Goal: Find specific page/section: Find specific page/section

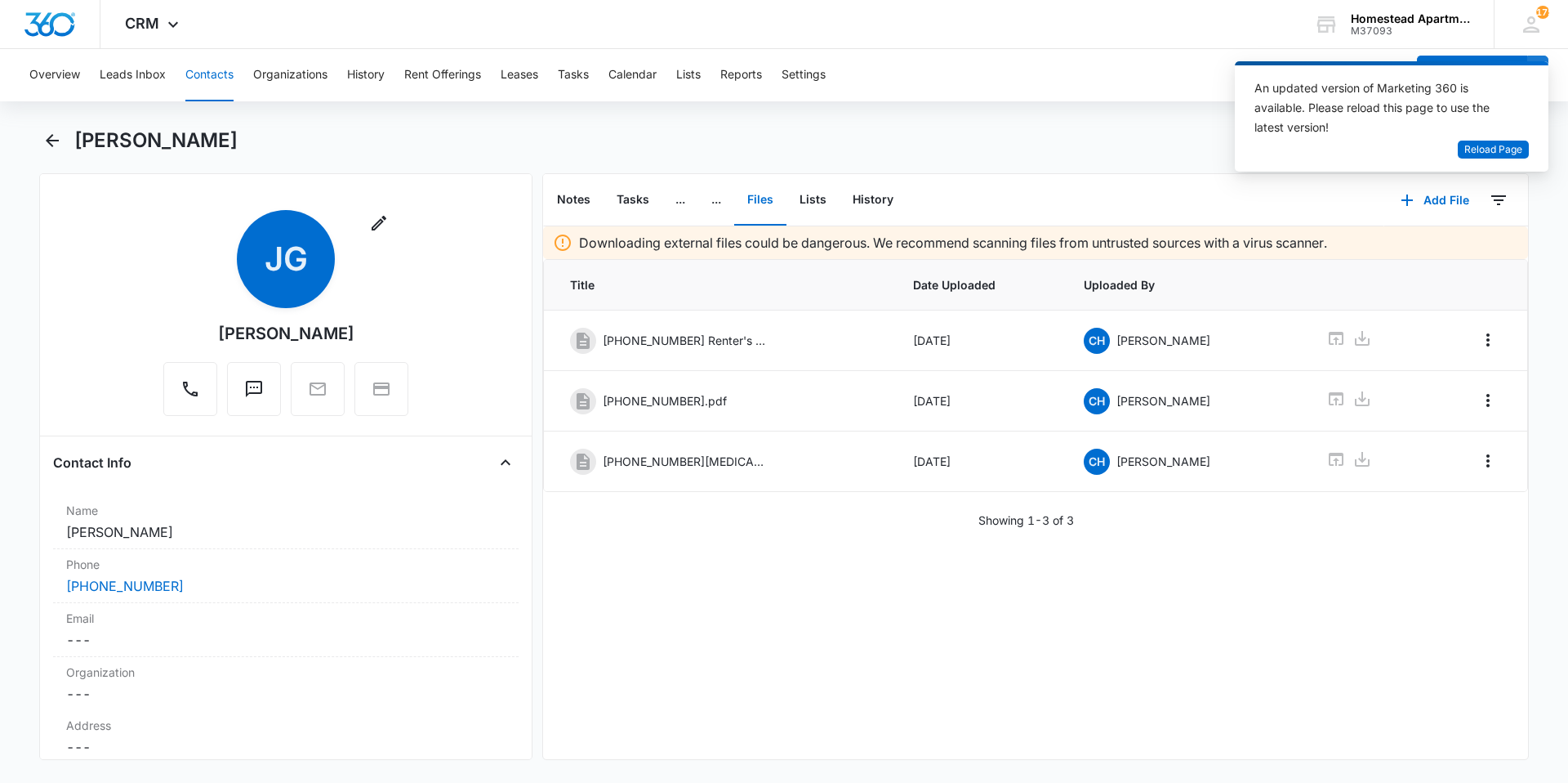
click at [217, 78] on button "Contacts" at bounding box center [209, 75] width 48 height 53
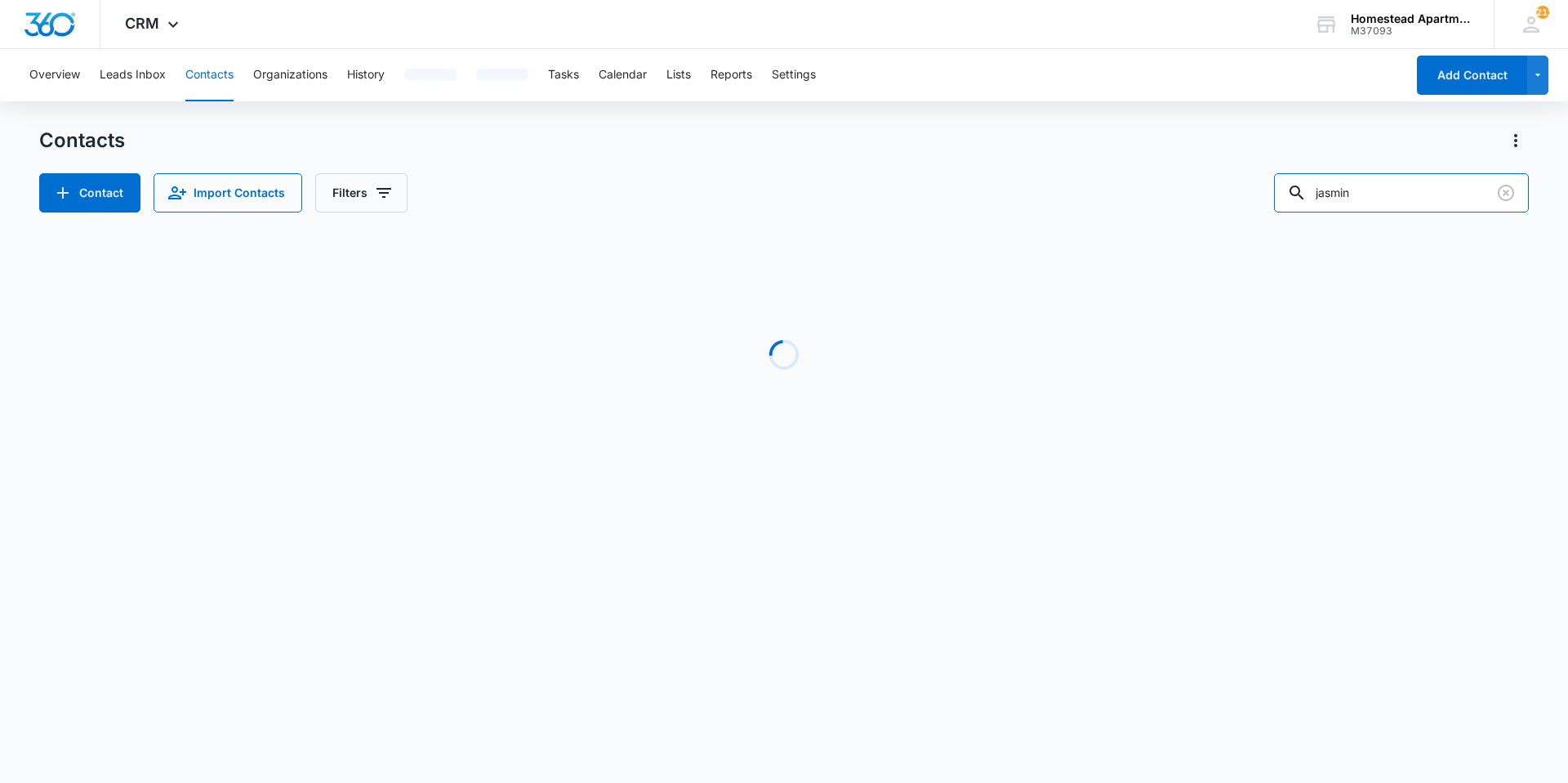
drag, startPoint x: 1402, startPoint y: 190, endPoint x: 1190, endPoint y: 209, distance: 212.8
click at [1190, 209] on div "Contact Import Contacts Filters jasmin" at bounding box center [784, 193] width 1490 height 39
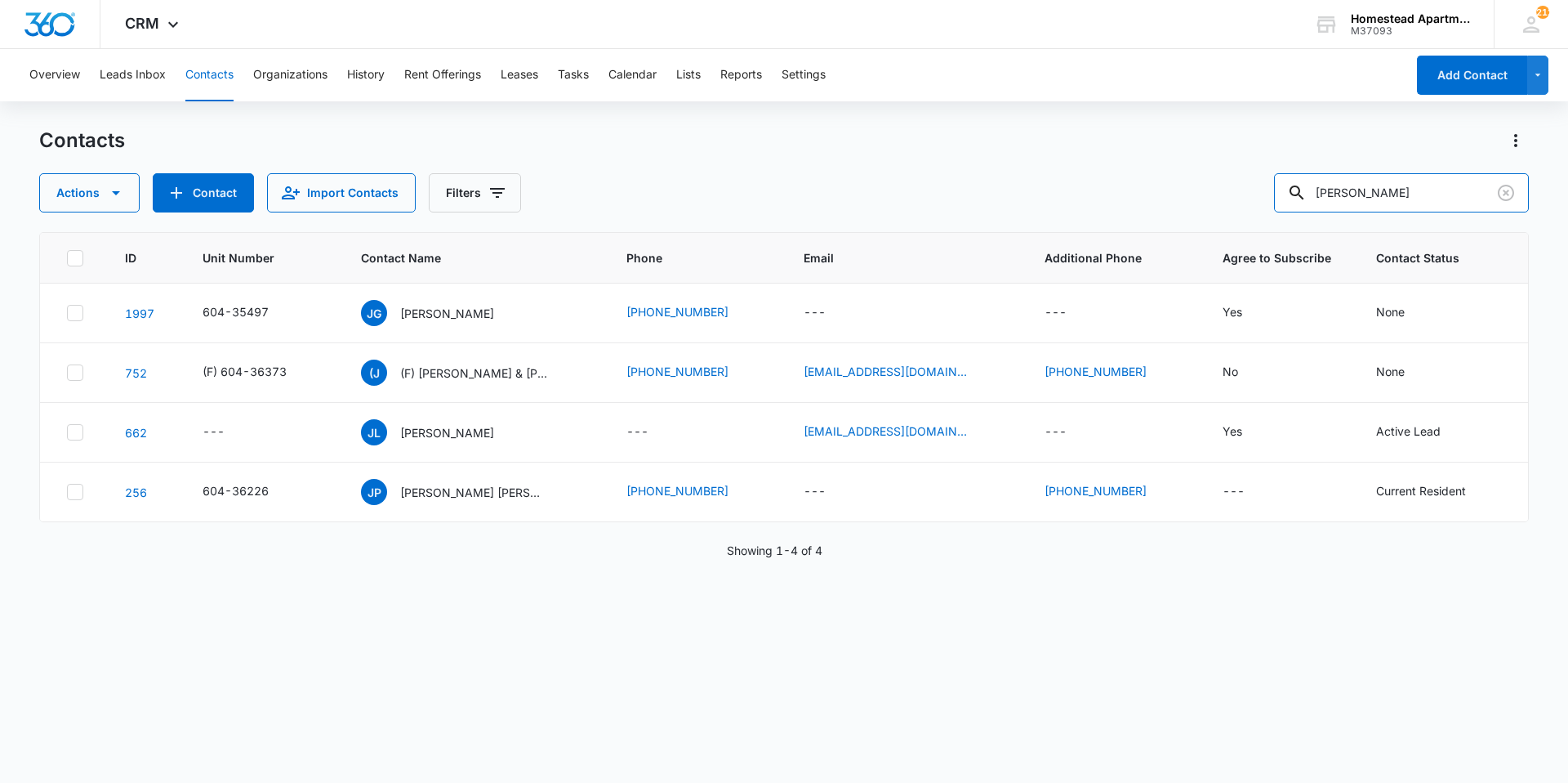
type input "[PERSON_NAME]"
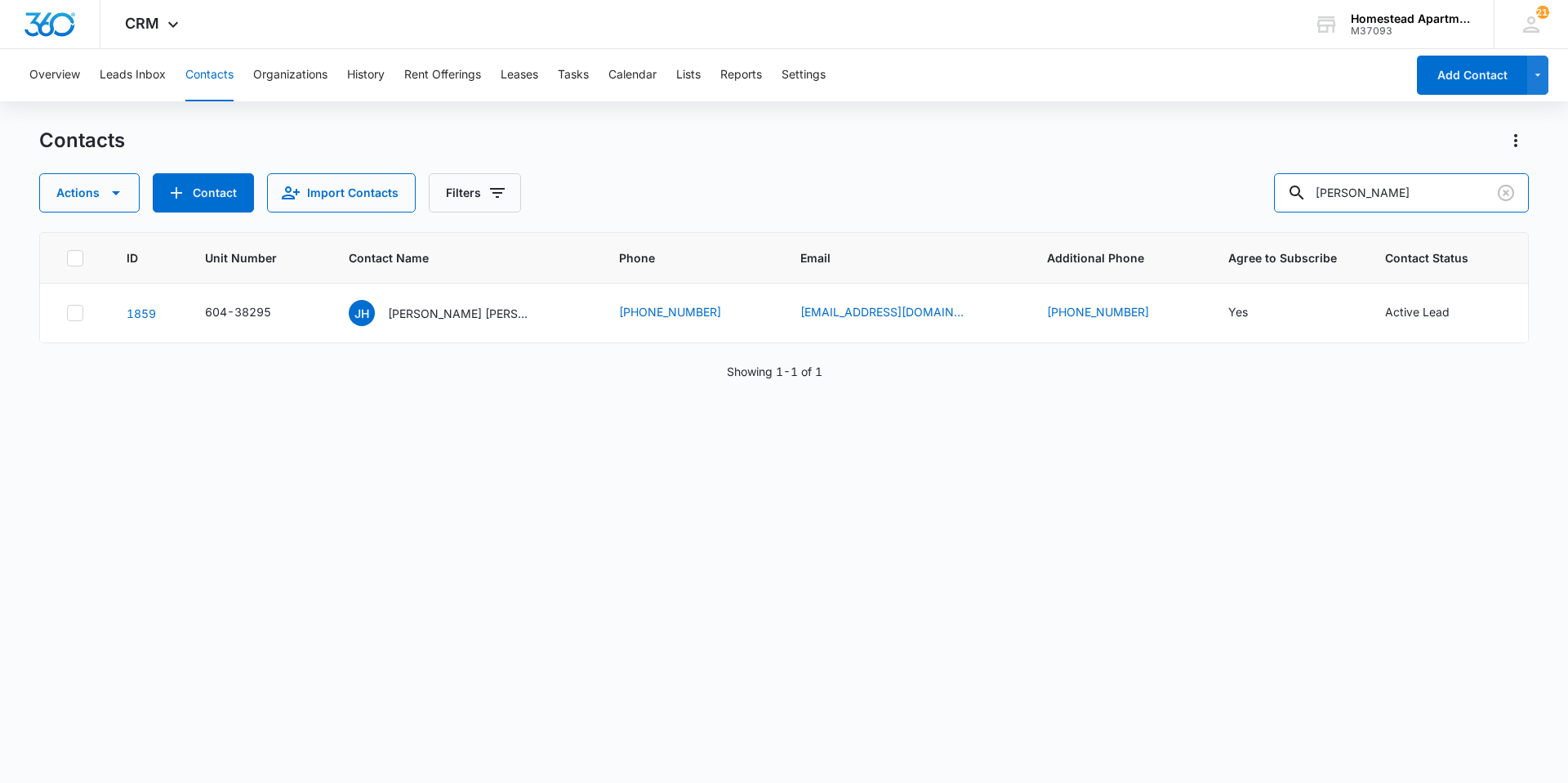
drag, startPoint x: 1434, startPoint y: 190, endPoint x: 1244, endPoint y: 205, distance: 190.6
click at [1244, 205] on div "Actions Contact Import Contacts Filters [PERSON_NAME]" at bounding box center [784, 193] width 1490 height 39
type input "3"
type input "36213"
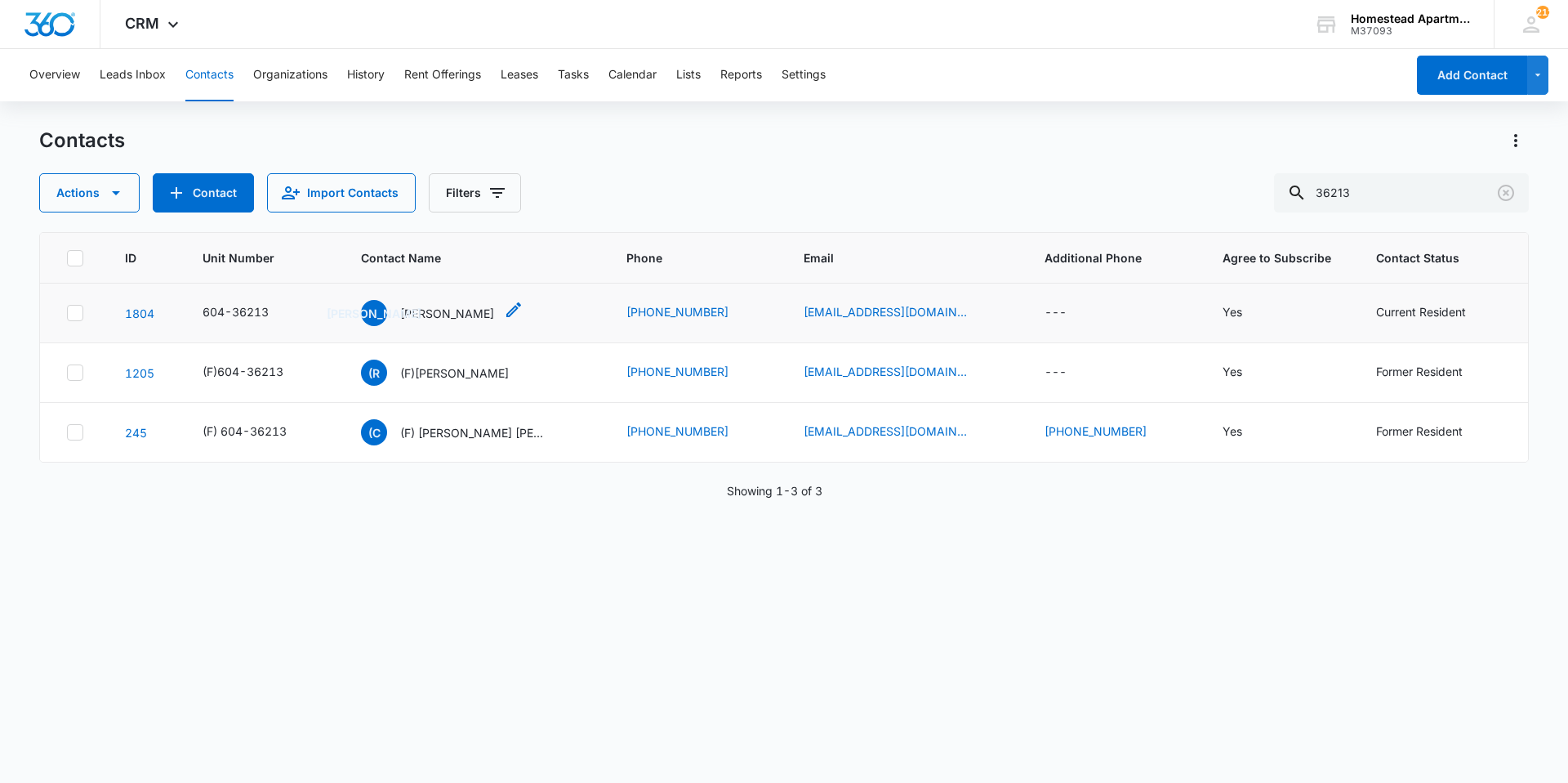
click at [481, 311] on p "[PERSON_NAME]" at bounding box center [447, 314] width 94 height 18
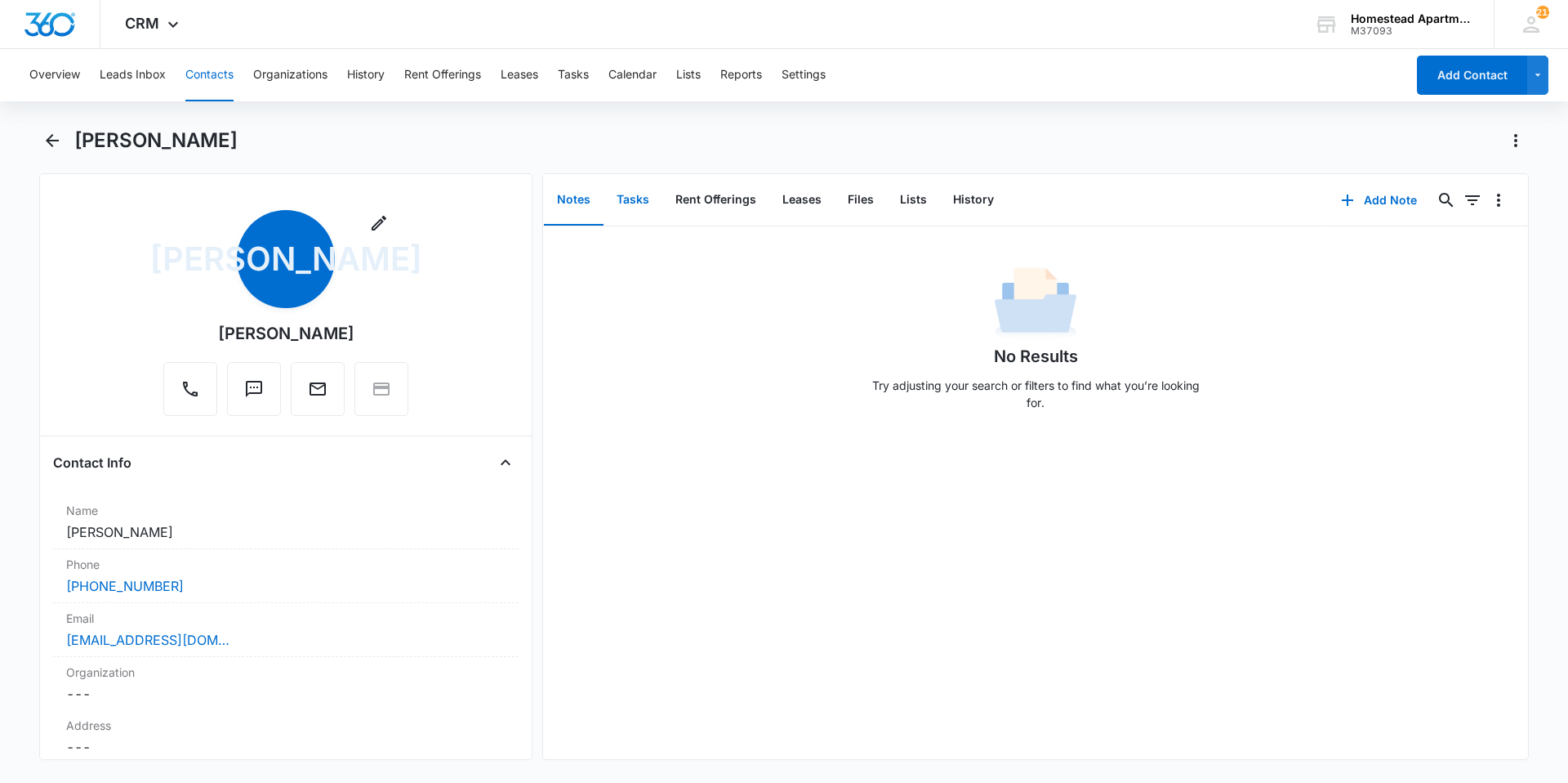
click at [623, 197] on button "Tasks" at bounding box center [632, 200] width 58 height 51
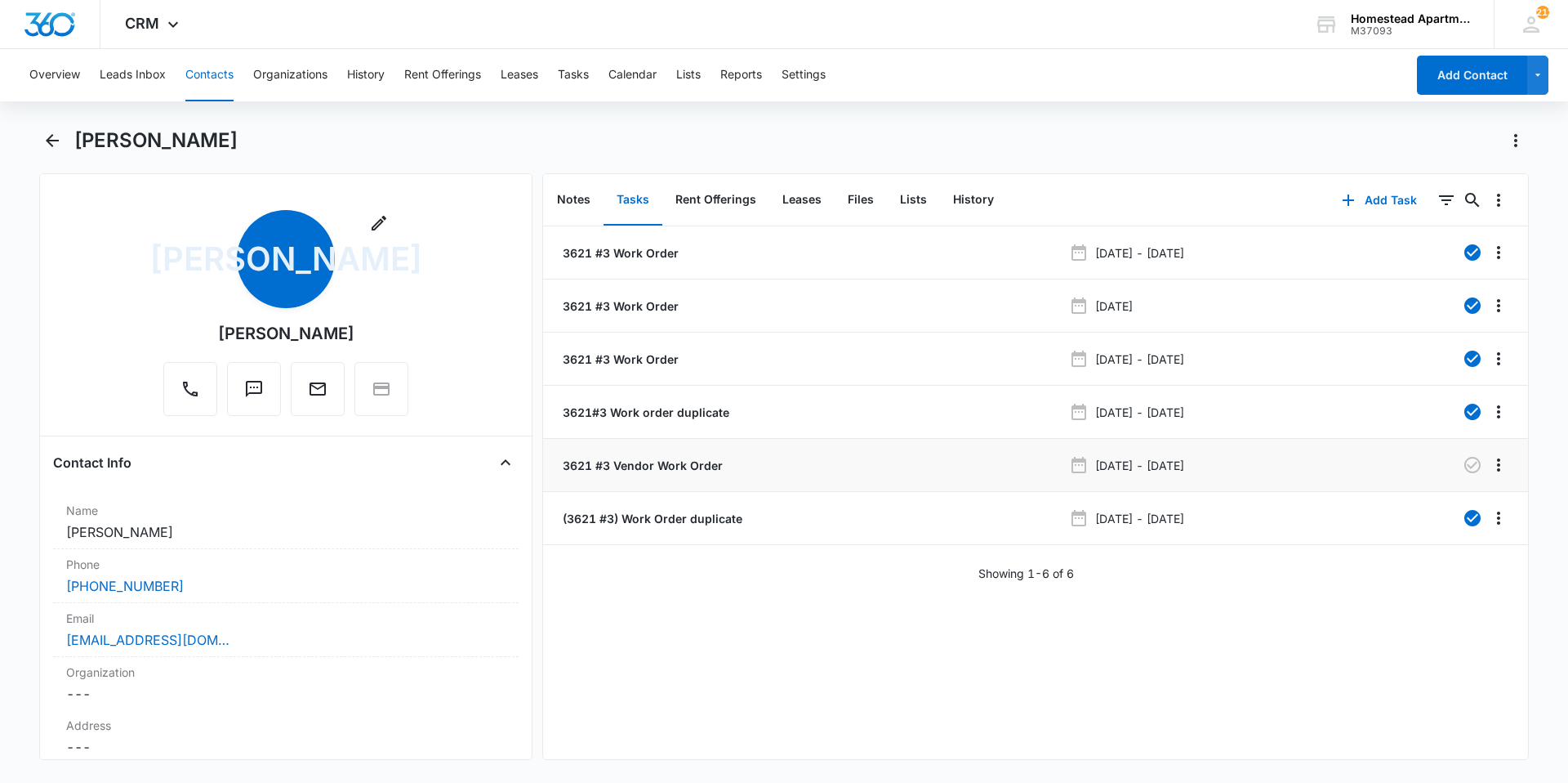
click at [696, 468] on p "3621 #3 Vendor Work Order" at bounding box center [641, 466] width 164 height 18
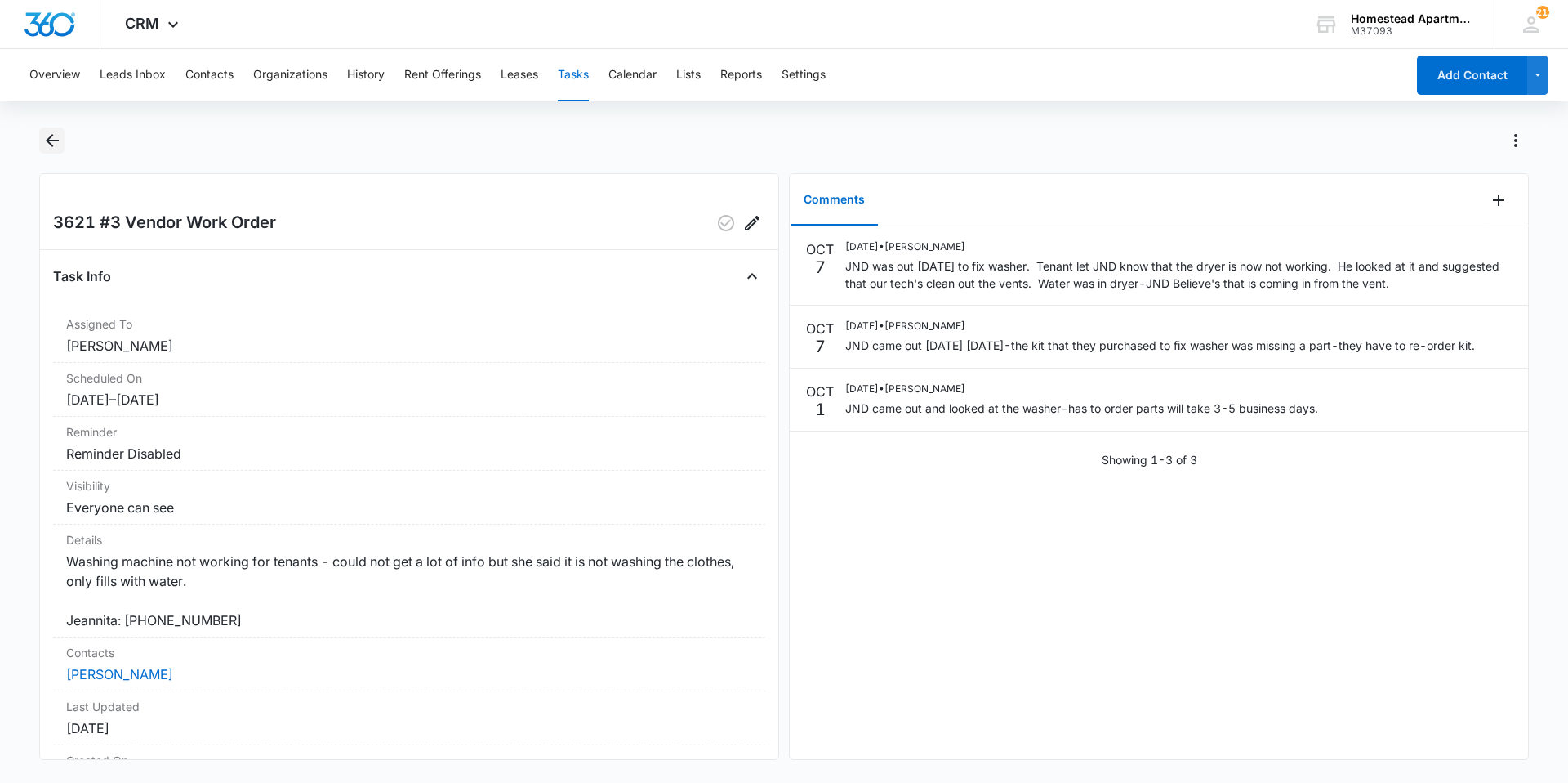
click at [43, 137] on icon "Back" at bounding box center [53, 140] width 19 height 20
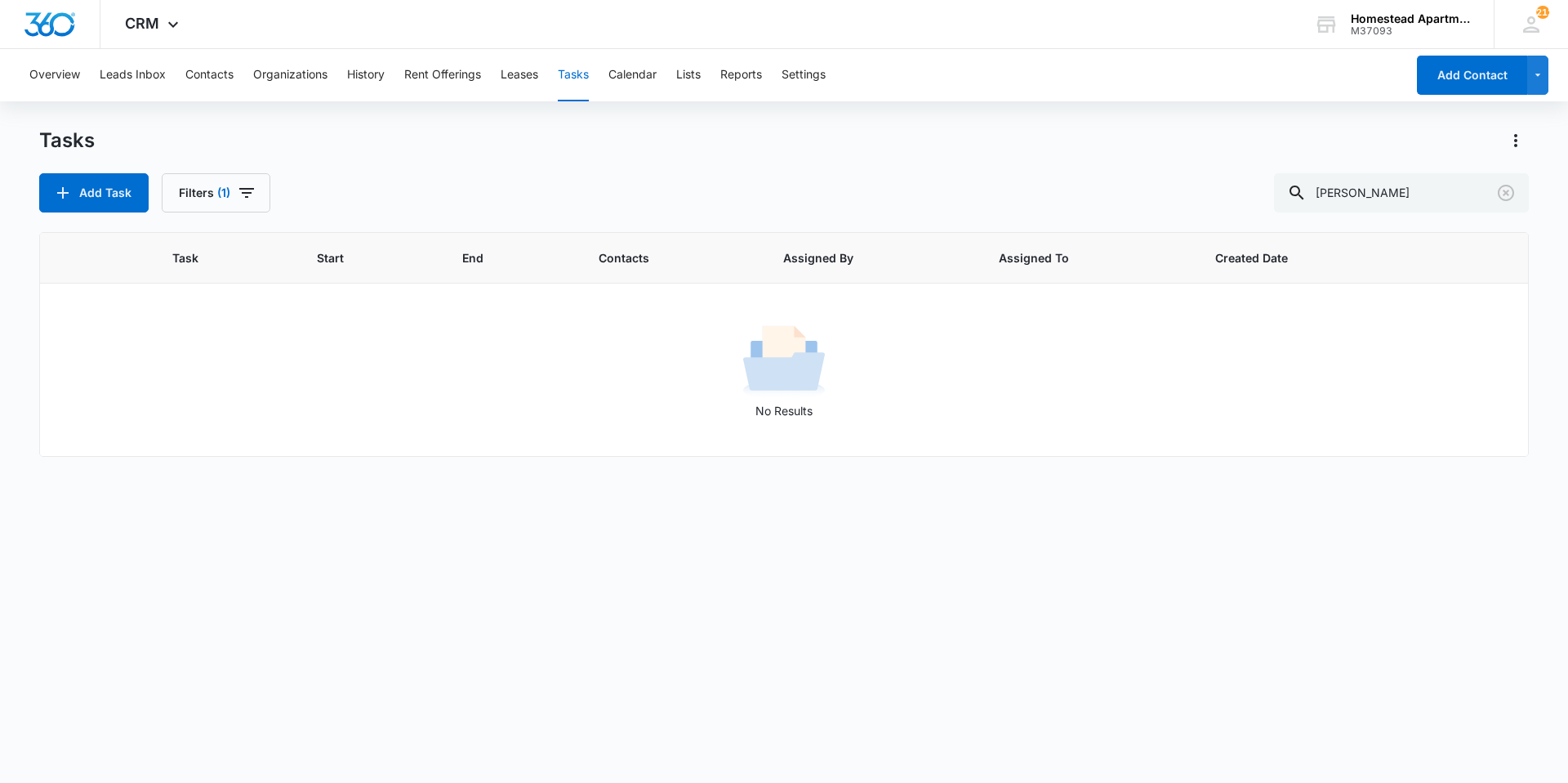
click at [235, 69] on div "Overview Leads Inbox Contacts Organizations History Rent Offerings Leases Tasks…" at bounding box center [712, 75] width 1387 height 53
click at [219, 73] on button "Contacts" at bounding box center [209, 75] width 48 height 53
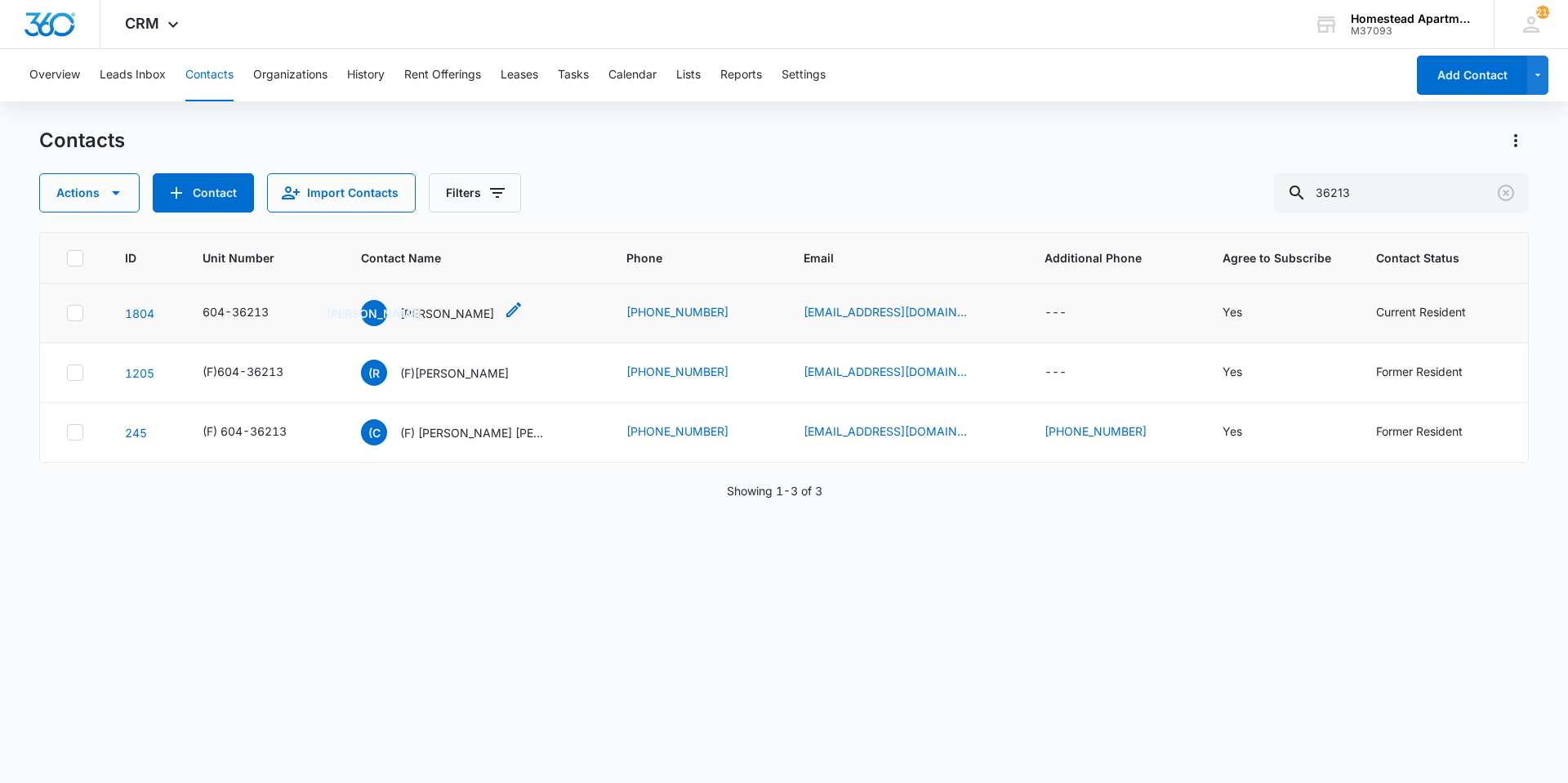
click at [478, 320] on p "Jeannita Amboise" at bounding box center [447, 314] width 94 height 18
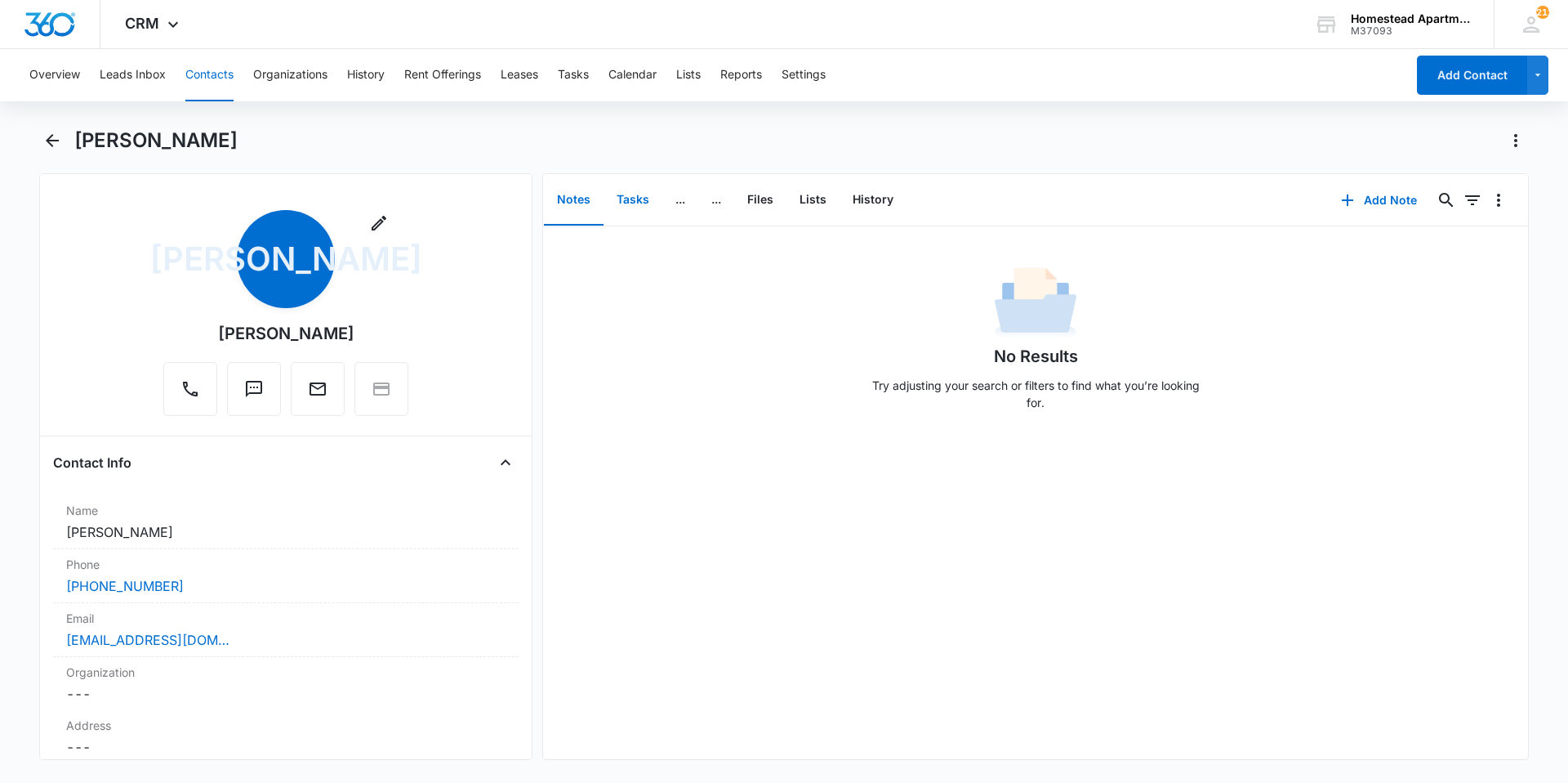
click at [628, 203] on button "Tasks" at bounding box center [632, 200] width 58 height 51
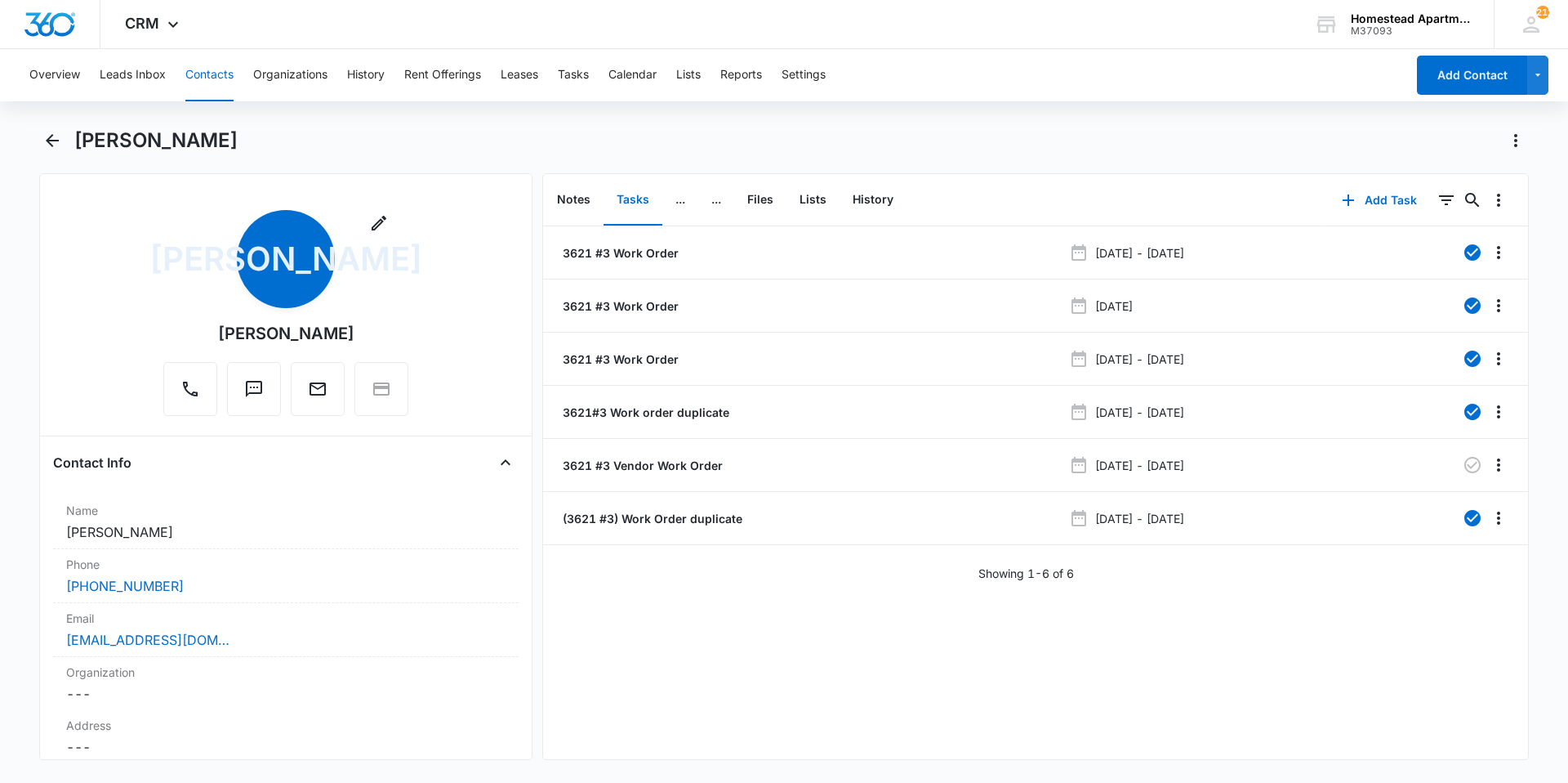
click at [201, 71] on button "Contacts" at bounding box center [209, 75] width 48 height 53
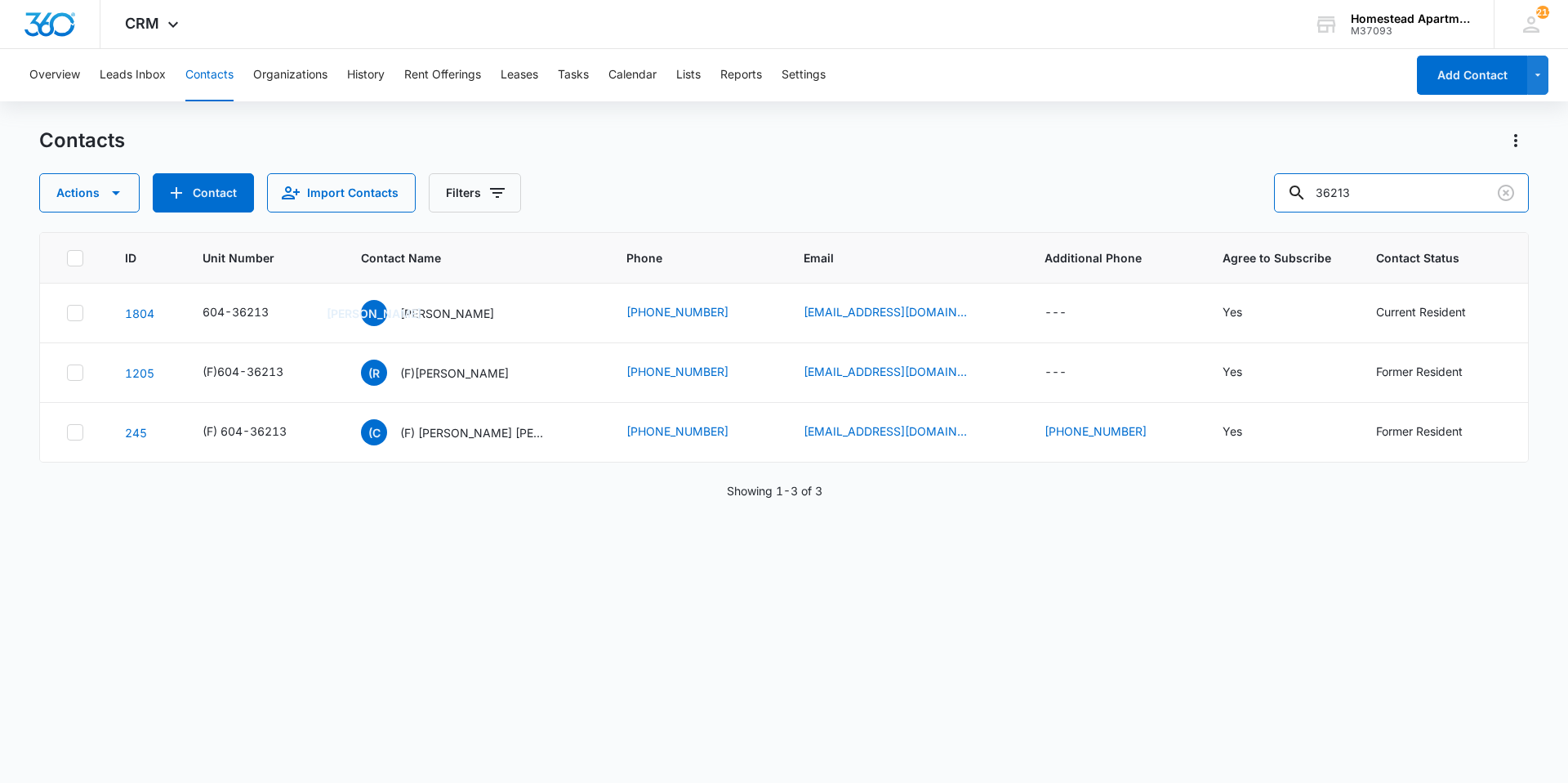
drag, startPoint x: 1394, startPoint y: 189, endPoint x: 1278, endPoint y: 207, distance: 117.4
click at [1278, 207] on div "Actions Contact Import Contacts Filters 36213" at bounding box center [784, 193] width 1490 height 39
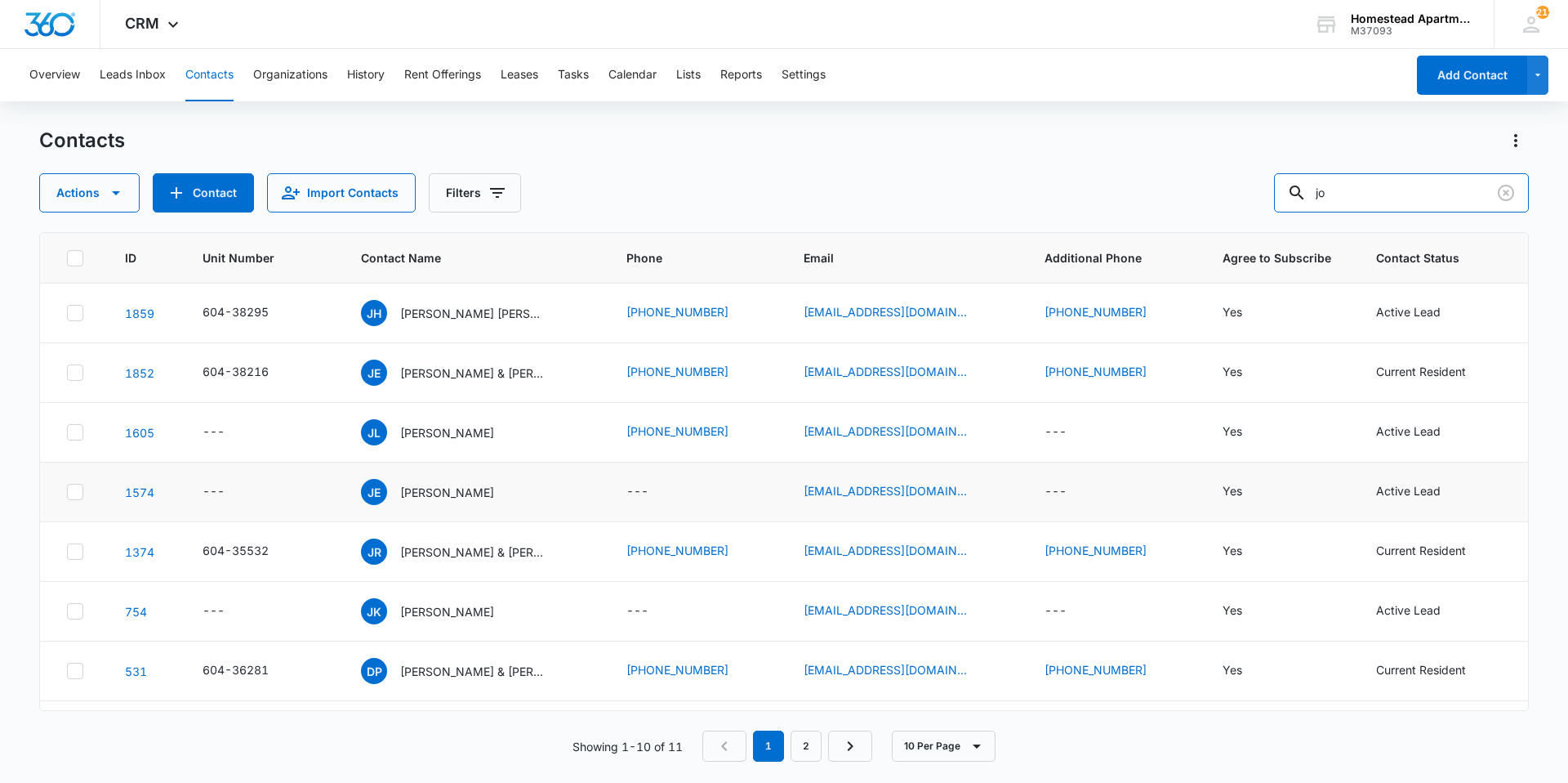
type input "j"
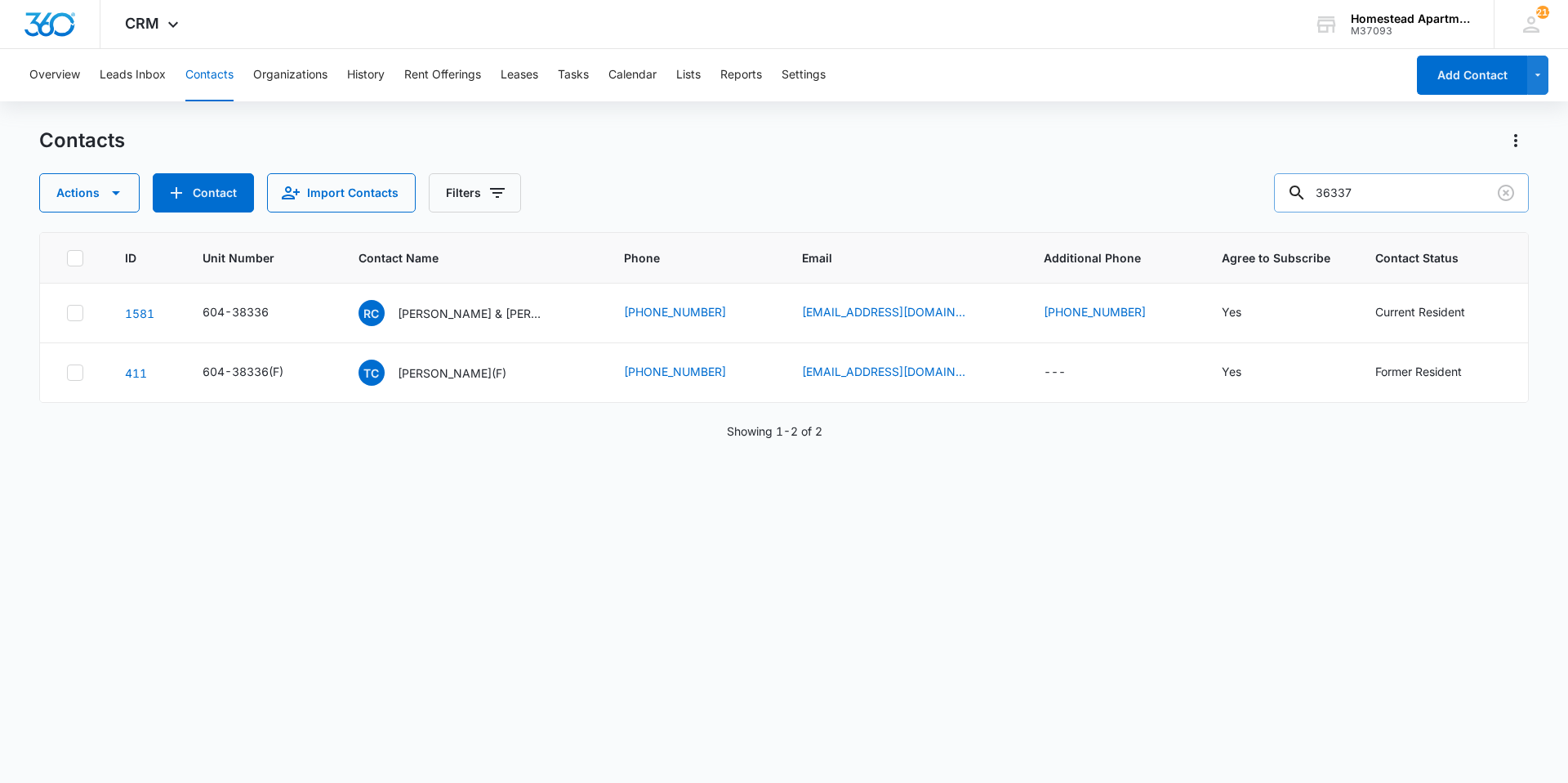
type input "36337"
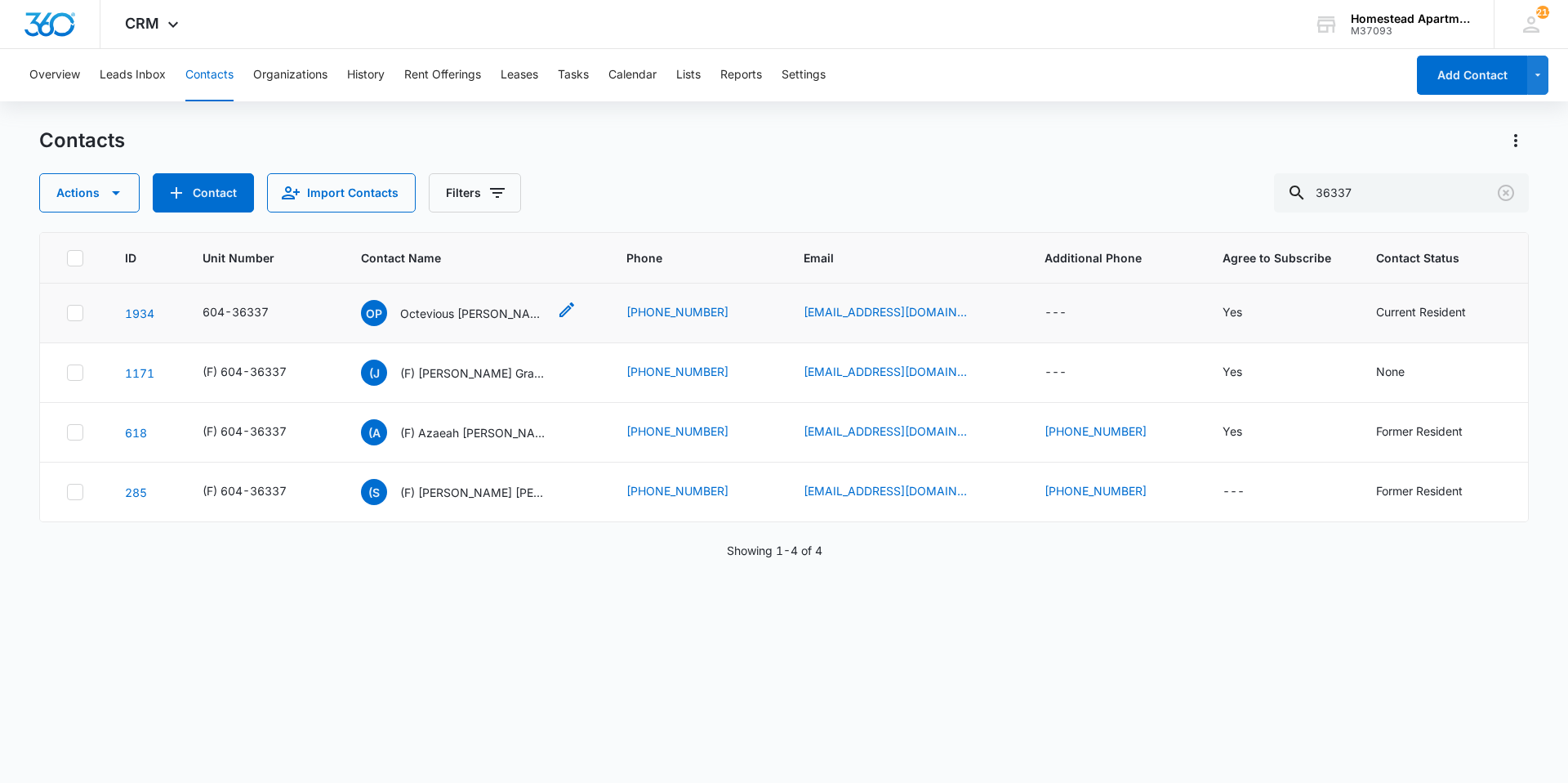
click at [471, 317] on p "Octevious Presbury" at bounding box center [474, 314] width 147 height 18
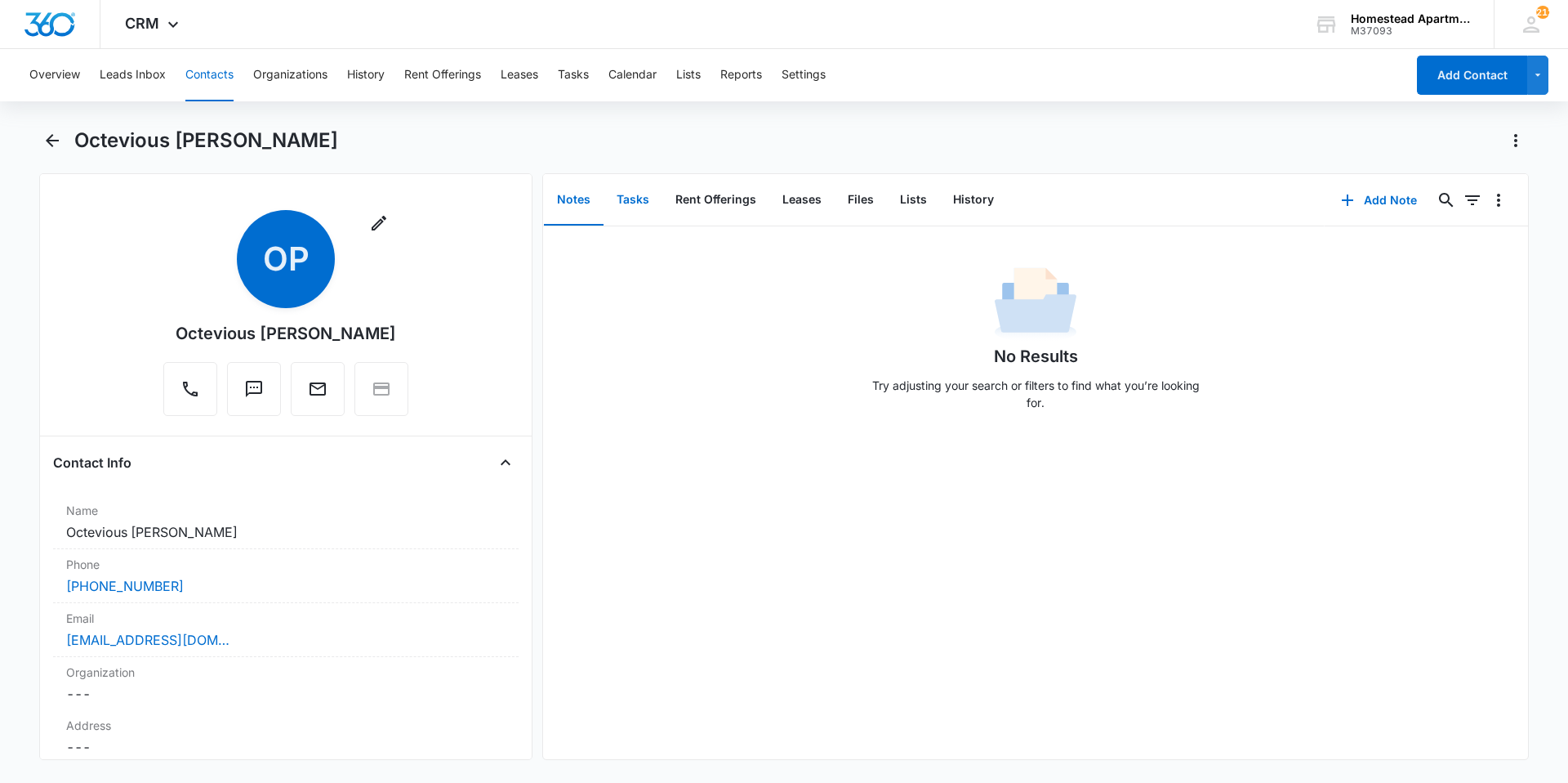
click at [628, 198] on button "Tasks" at bounding box center [632, 200] width 58 height 51
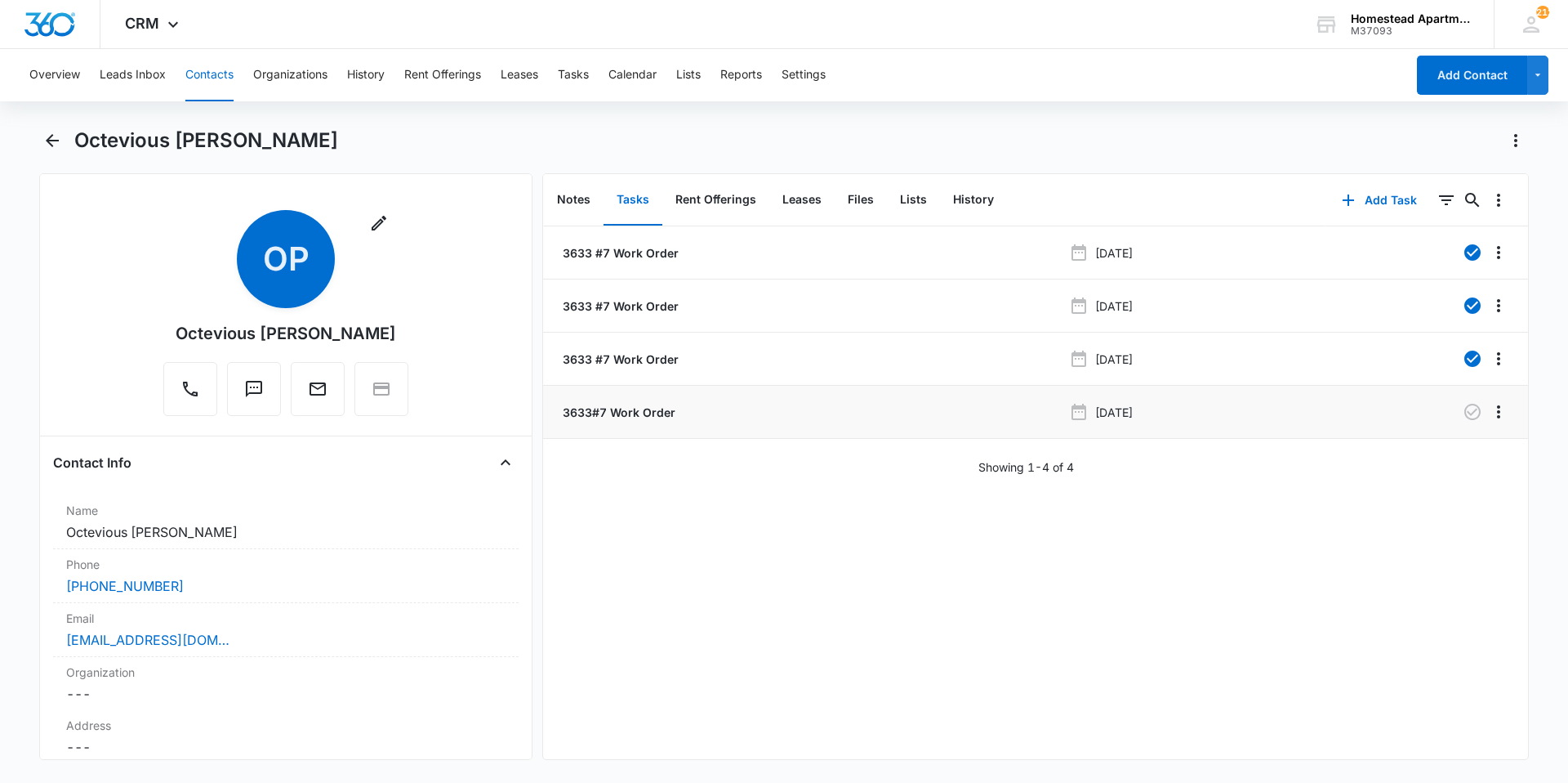
click at [606, 411] on p "3633#7 Work Order" at bounding box center [617, 412] width 116 height 18
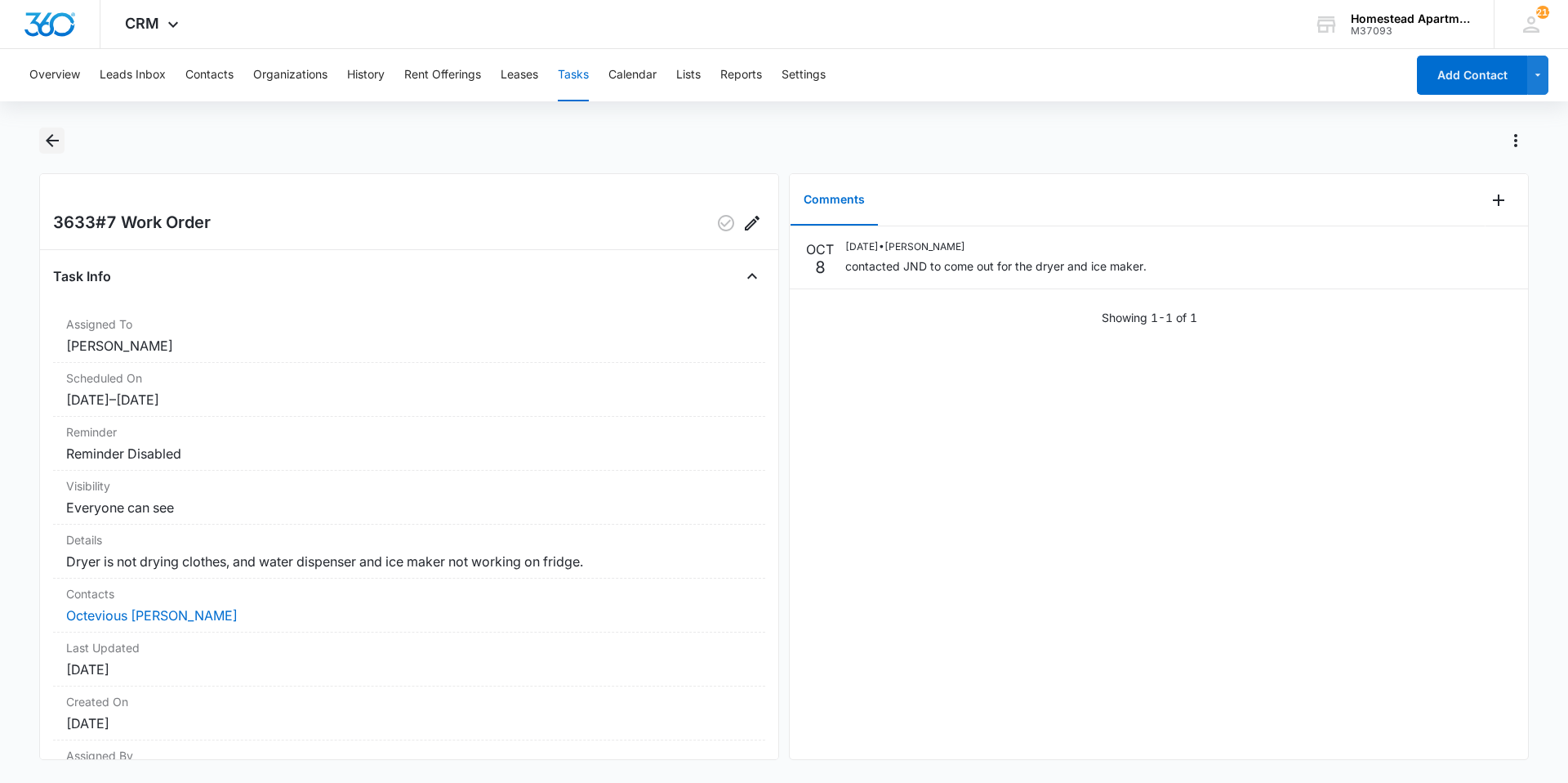
click at [44, 135] on icon "Back" at bounding box center [53, 140] width 19 height 20
